Goal: Information Seeking & Learning: Learn about a topic

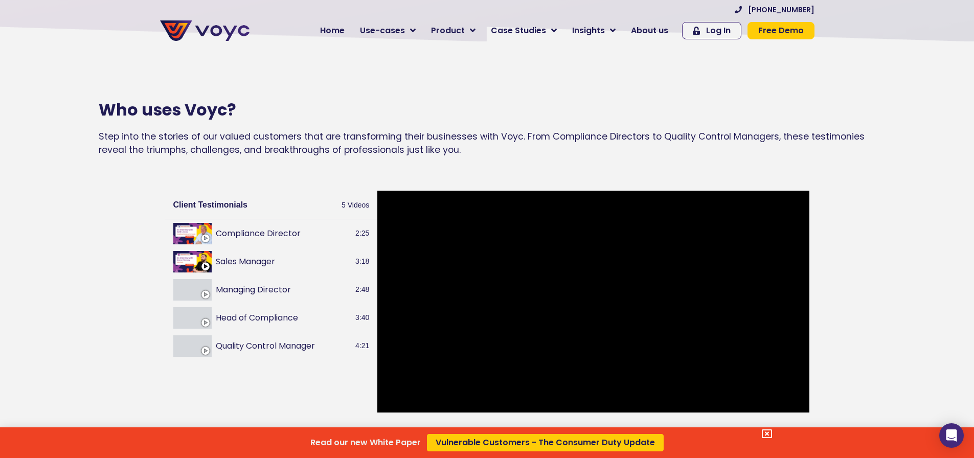
scroll to position [1125, 0]
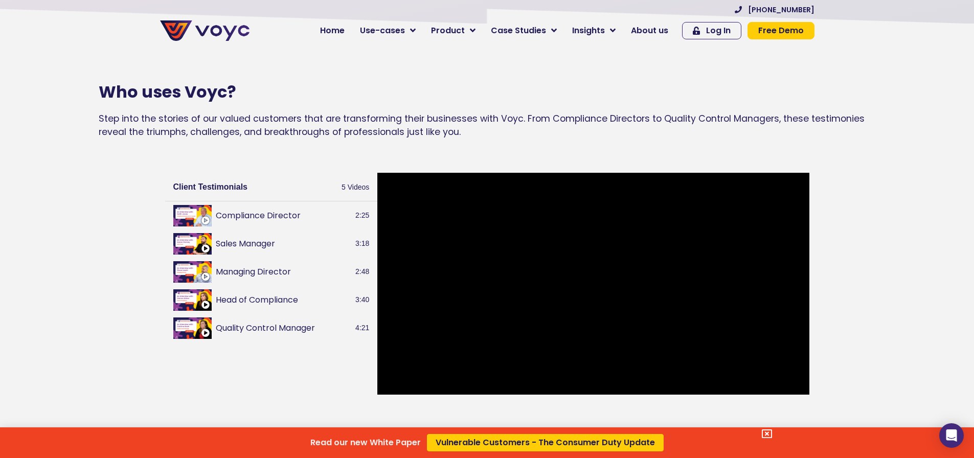
click at [209, 337] on div "Read our new White Paper Vulnerable Customers - The Consumer Duty Update" at bounding box center [487, 229] width 974 height 458
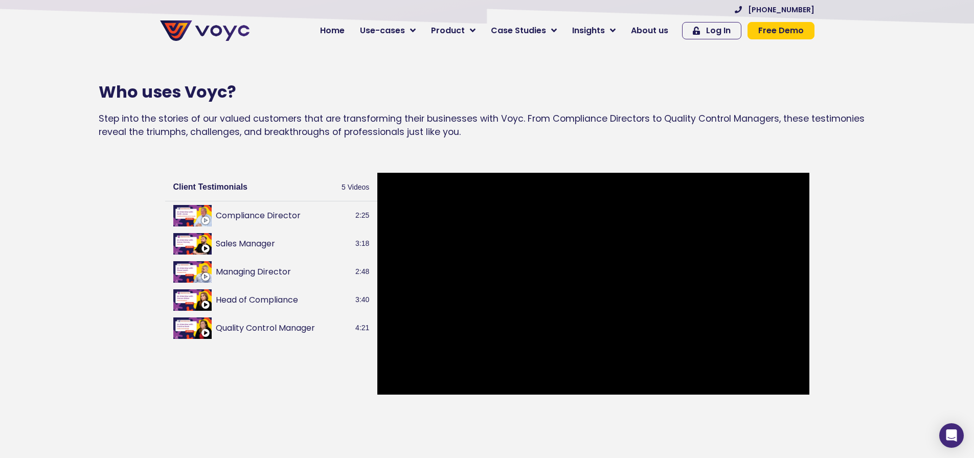
click at [235, 333] on button "Quality Control Manager" at bounding box center [284, 328] width 136 height 12
click at [340, 36] on span "Home" at bounding box center [332, 31] width 25 height 12
